Goal: Task Accomplishment & Management: Manage account settings

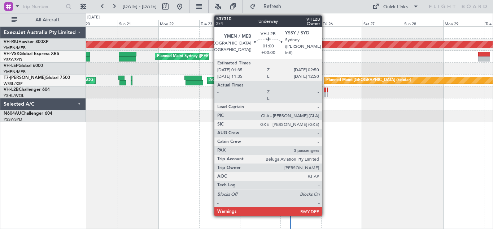
click at [325, 92] on div at bounding box center [325, 89] width 2 height 5
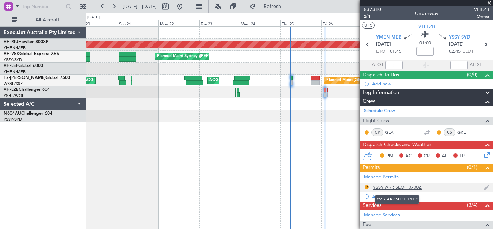
click at [396, 184] on div "YSSY ARR SLOT 0700Z" at bounding box center [397, 187] width 49 height 6
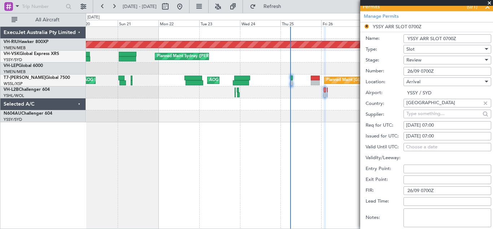
scroll to position [159, 0]
click at [455, 39] on input "YSSY ARR SLOT 0700Z" at bounding box center [448, 39] width 88 height 9
type input "YSSY ARR SLOT 1245Z"
click at [436, 73] on input "26/09 0700Z" at bounding box center [448, 72] width 88 height 9
click at [432, 71] on input "26/09 0700Z" at bounding box center [448, 72] width 88 height 9
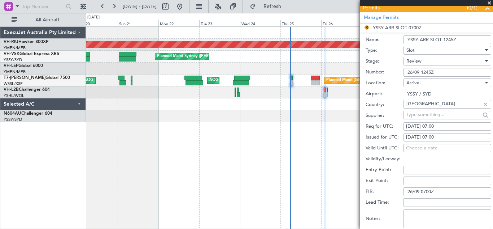
type input "26/09 1245Z"
click at [431, 127] on div "[DATE] 07:00" at bounding box center [447, 126] width 83 height 7
select select "9"
select select "2025"
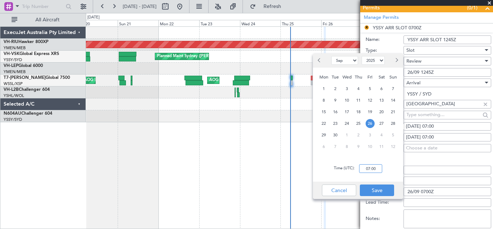
click at [369, 168] on input "07:00" at bounding box center [370, 168] width 23 height 9
type input "12:45"
click at [375, 189] on button "Save" at bounding box center [377, 190] width 34 height 12
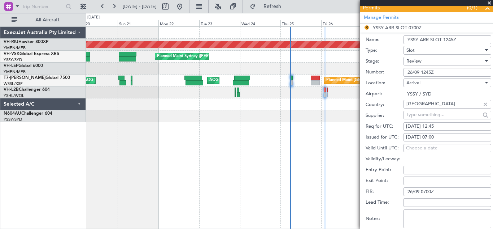
click at [431, 135] on div "[DATE] 07:00" at bounding box center [447, 137] width 83 height 7
select select "9"
select select "2025"
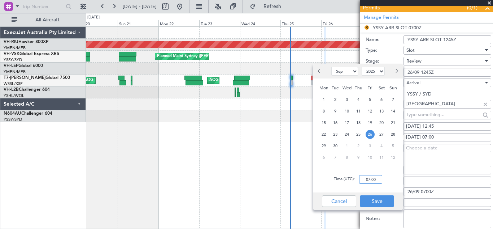
click at [370, 177] on input "07:00" at bounding box center [370, 179] width 23 height 9
type input "12:45"
click at [375, 200] on button "Save" at bounding box center [377, 201] width 34 height 12
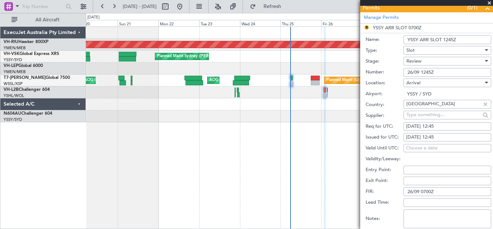
click at [432, 191] on input "26/09 0700Z" at bounding box center [448, 191] width 88 height 9
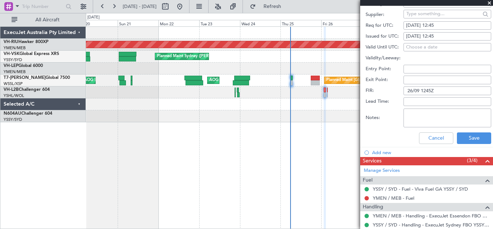
scroll to position [280, 0]
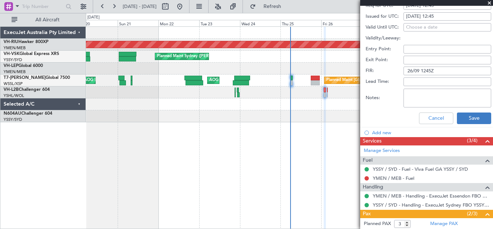
type input "26/09 1245Z"
click at [469, 116] on button "Save" at bounding box center [474, 118] width 34 height 12
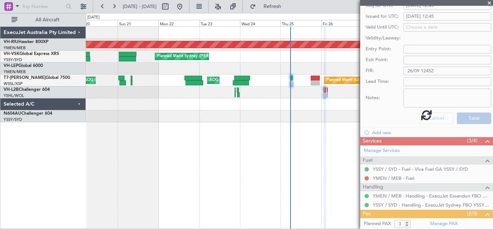
scroll to position [64, 0]
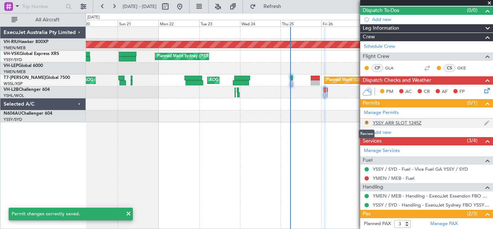
click at [367, 121] on button "R" at bounding box center [367, 122] width 4 height 4
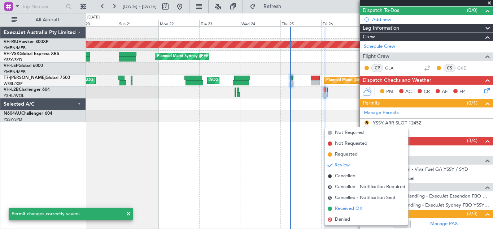
click at [349, 210] on span "Received OK" at bounding box center [348, 208] width 27 height 7
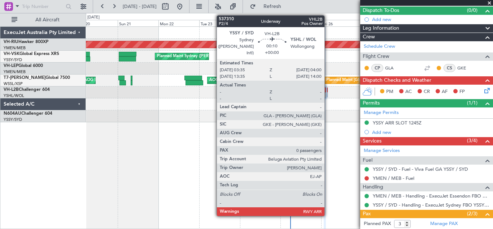
click at [328, 91] on div at bounding box center [327, 89] width 1 height 5
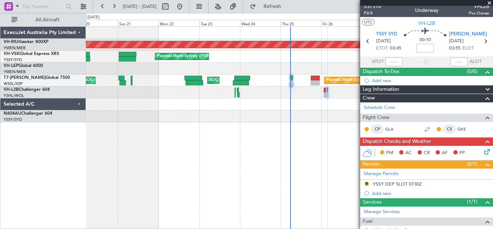
scroll to position [4, 0]
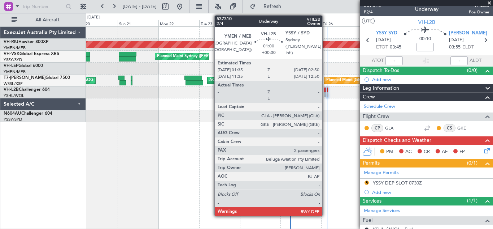
click at [326, 92] on div at bounding box center [325, 94] width 2 height 5
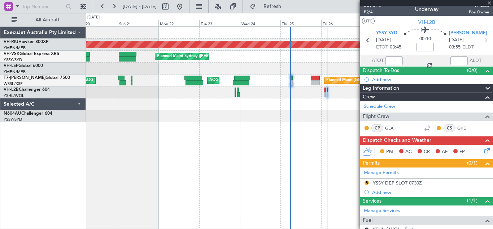
type input "3"
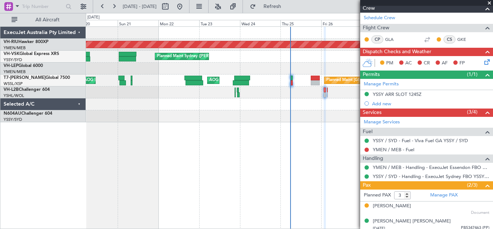
scroll to position [97, 0]
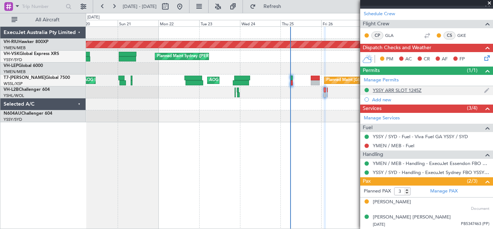
click at [399, 90] on div "YSSY ARR SLOT 1245Z" at bounding box center [397, 90] width 49 height 6
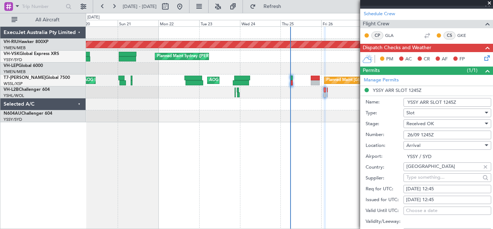
click at [448, 101] on input "YSSY ARR SLOT 1245Z" at bounding box center [448, 102] width 88 height 9
type input "YSSY ARR SLOT 0245Z"
click at [424, 134] on input "26/09 1245Z" at bounding box center [448, 134] width 88 height 9
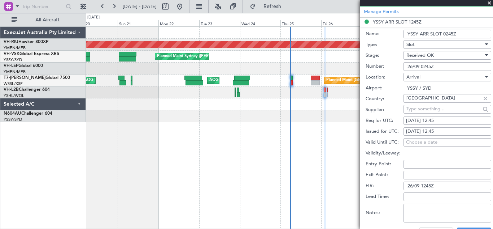
scroll to position [166, 0]
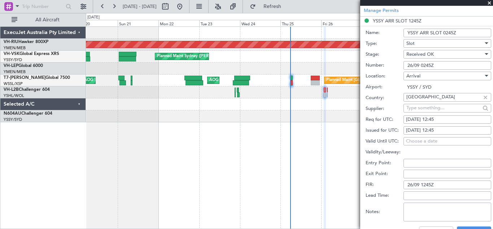
type input "26/09 0245Z"
click at [433, 119] on div "[DATE] 12:45" at bounding box center [447, 119] width 83 height 7
select select "9"
select select "2025"
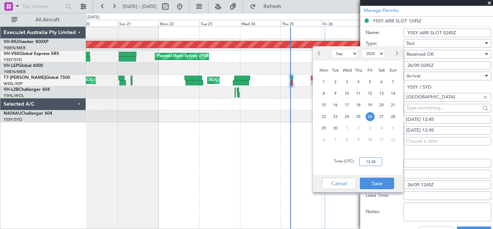
click at [368, 161] on input "12:45" at bounding box center [370, 161] width 23 height 9
type input "02:45"
click at [376, 182] on button "Save" at bounding box center [377, 183] width 34 height 12
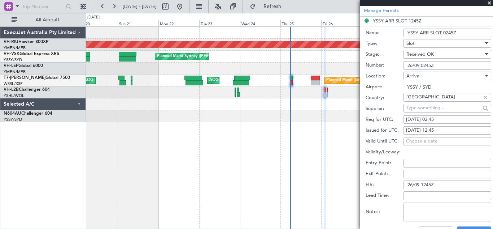
click at [434, 130] on div "[DATE] 12:45" at bounding box center [447, 130] width 83 height 7
select select "9"
select select "2025"
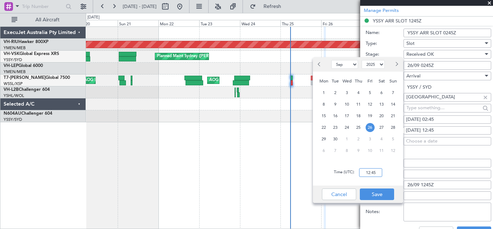
click at [371, 172] on input "12:45" at bounding box center [370, 172] width 23 height 9
type input "02:45"
click at [375, 194] on button "Save" at bounding box center [377, 194] width 34 height 12
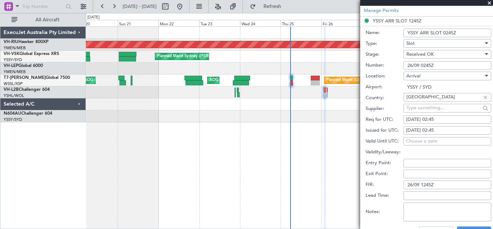
click at [424, 183] on input "26/09 1245Z" at bounding box center [448, 184] width 88 height 9
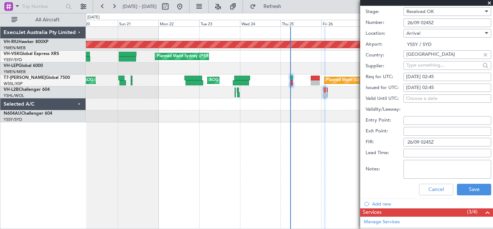
scroll to position [209, 0]
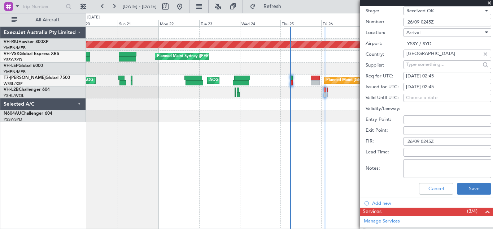
type input "26/09 0245Z"
click at [468, 189] on button "Save" at bounding box center [474, 189] width 34 height 12
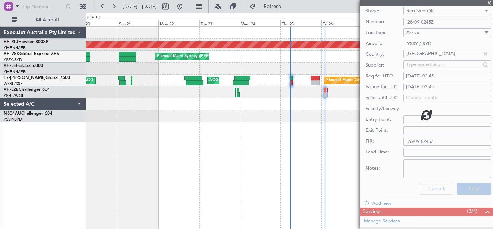
scroll to position [0, 0]
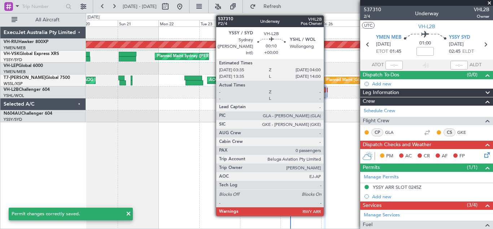
click at [327, 93] on div at bounding box center [327, 94] width 1 height 5
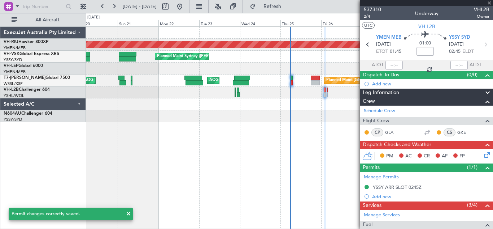
type input "0"
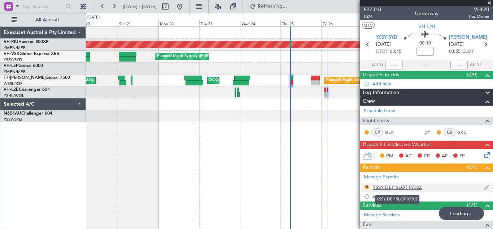
click at [395, 187] on div "YSSY DEP SLOT 0730Z" at bounding box center [397, 187] width 49 height 6
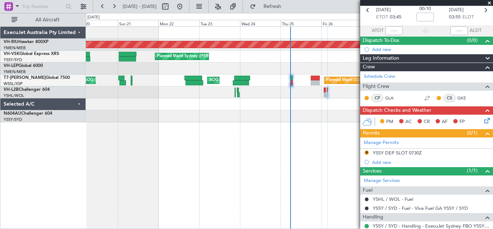
scroll to position [35, 0]
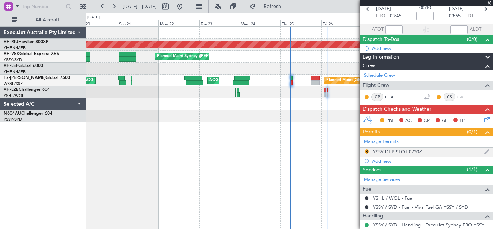
click at [406, 151] on div "YSSY DEP SLOT 0730Z" at bounding box center [397, 151] width 49 height 6
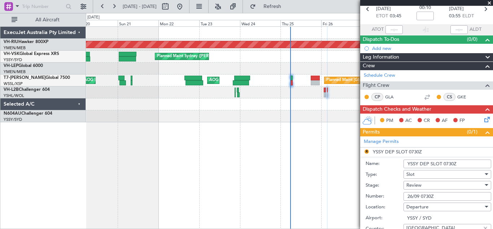
click at [455, 161] on input "YSSY DEP SLOT 0730Z" at bounding box center [448, 163] width 88 height 9
type input "YSSY DEP SLOT 0345Z"
click at [431, 194] on input "26/09 0730Z" at bounding box center [448, 196] width 88 height 9
type input "26/09 0345Z"
click at [483, 183] on div at bounding box center [485, 185] width 5 height 6
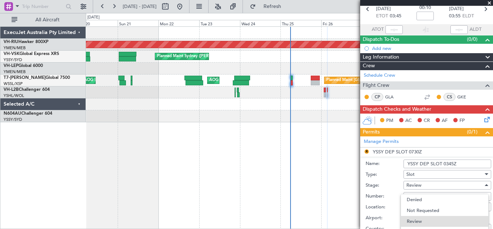
scroll to position [12, 0]
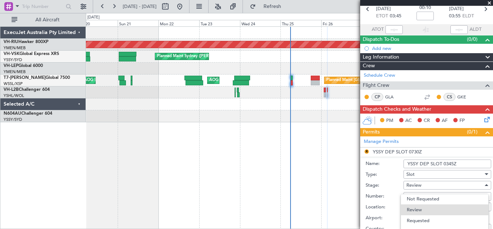
drag, startPoint x: 491, startPoint y: 82, endPoint x: 493, endPoint y: 104, distance: 22.1
click at [493, 104] on div at bounding box center [246, 114] width 493 height 229
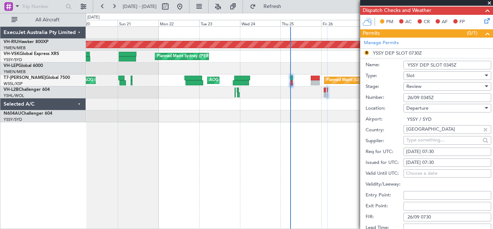
scroll to position [135, 0]
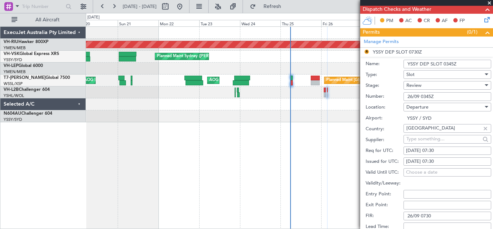
click at [485, 85] on div at bounding box center [487, 85] width 4 height 2
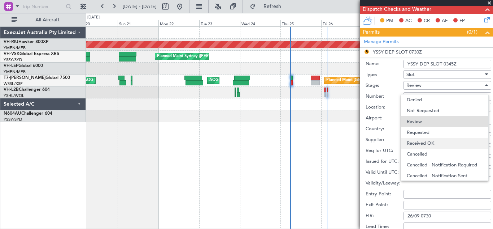
click at [433, 141] on span "Received OK" at bounding box center [445, 143] width 76 height 11
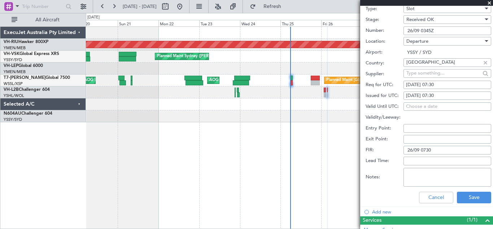
scroll to position [204, 0]
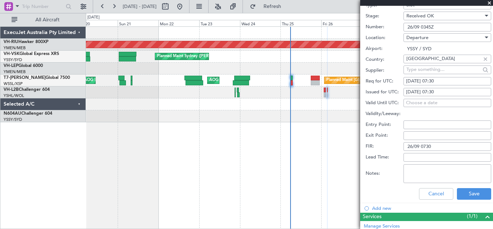
click at [434, 79] on div "[DATE] 07:30" at bounding box center [447, 81] width 83 height 7
select select "9"
select select "2025"
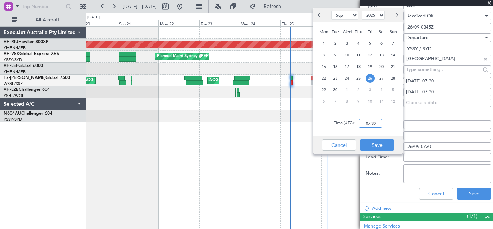
click at [368, 122] on input "07:30" at bounding box center [370, 123] width 23 height 9
type input "03:45"
click at [372, 146] on button "Save" at bounding box center [377, 145] width 34 height 12
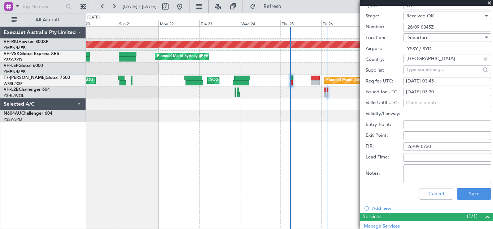
click at [441, 92] on div "[DATE] 07:30" at bounding box center [447, 91] width 83 height 7
select select "9"
select select "2025"
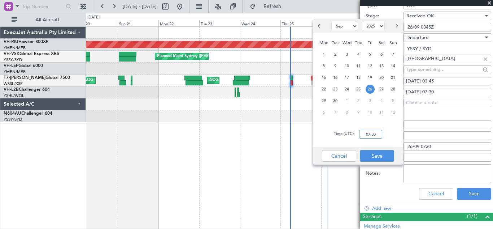
click at [371, 133] on input "07:30" at bounding box center [370, 134] width 23 height 9
type input "03:45"
click at [372, 153] on button "Save" at bounding box center [377, 156] width 34 height 12
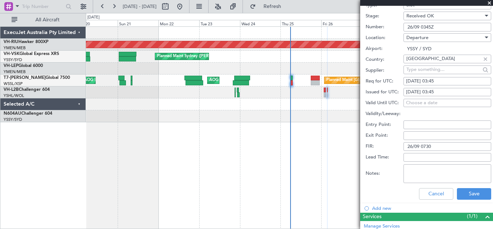
click at [435, 145] on input "26/09 0730" at bounding box center [448, 146] width 88 height 9
type input "26/09 0345Z"
click at [466, 190] on button "Save" at bounding box center [474, 194] width 34 height 12
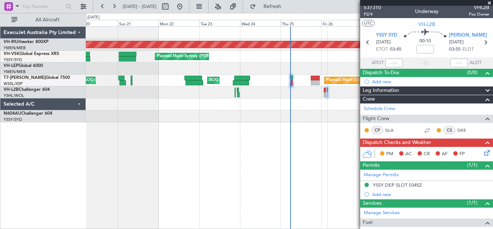
scroll to position [0, 0]
